Goal: Information Seeking & Learning: Understand process/instructions

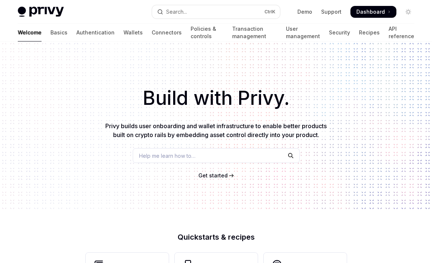
click at [213, 176] on span "Get started" at bounding box center [212, 175] width 29 height 6
